Goal: Task Accomplishment & Management: Use online tool/utility

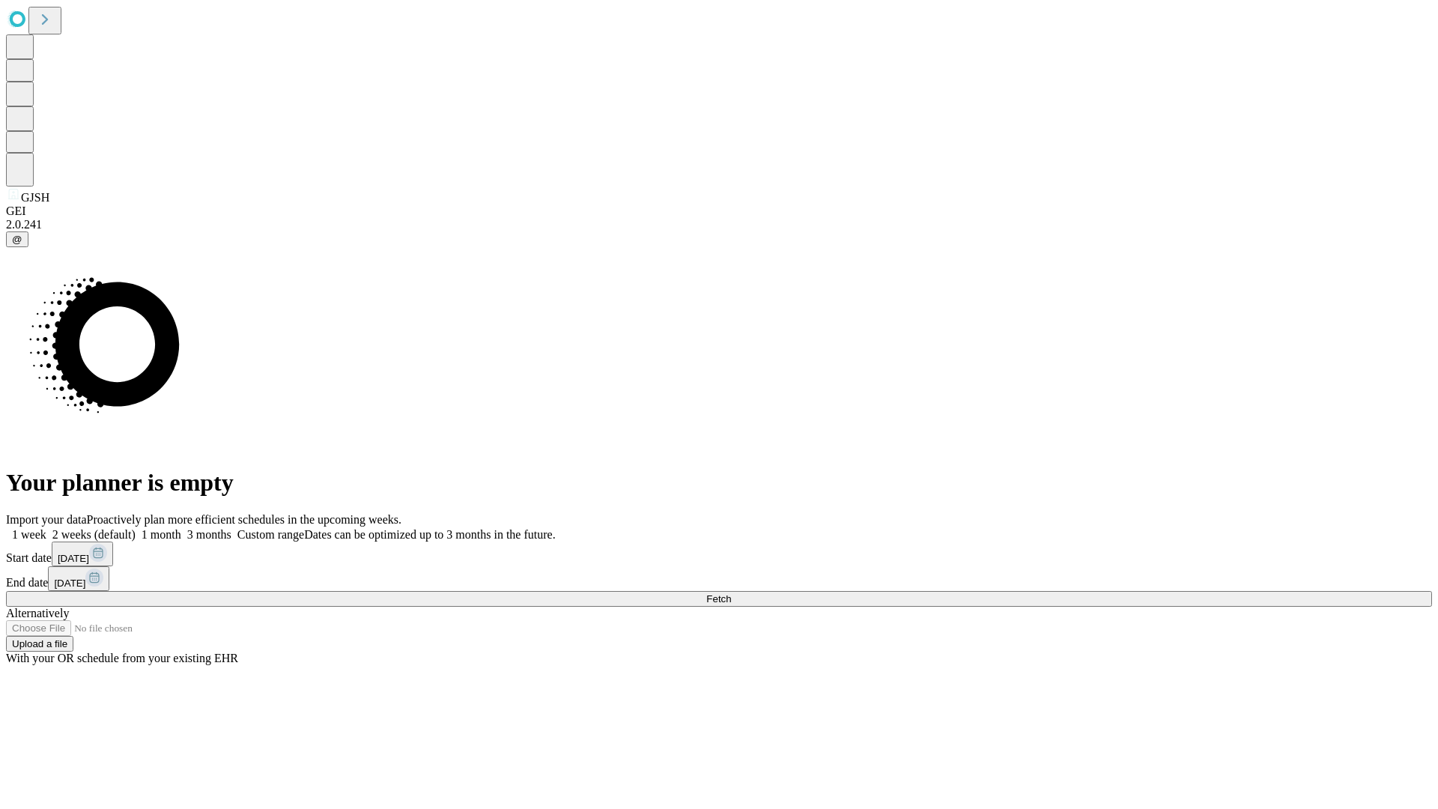
click at [731, 593] on span "Fetch" at bounding box center [718, 598] width 25 height 11
